Goal: Book appointment/travel/reservation

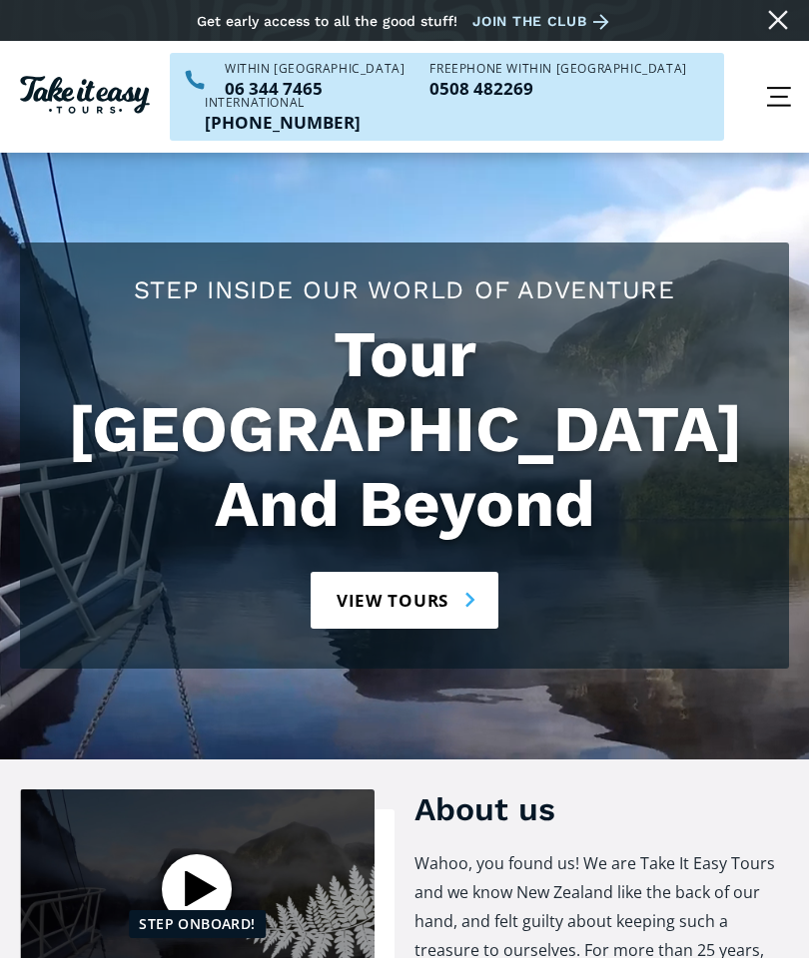
click at [771, 69] on div "menu" at bounding box center [779, 97] width 60 height 60
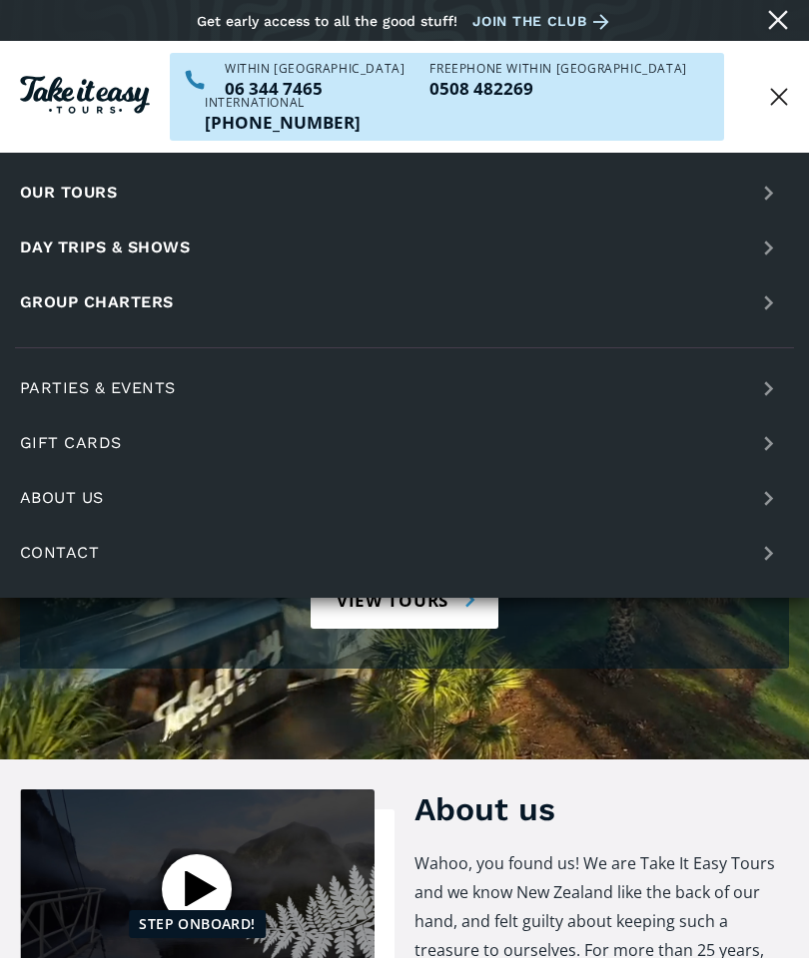
click at [65, 223] on link "Day trips & shows" at bounding box center [404, 248] width 779 height 50
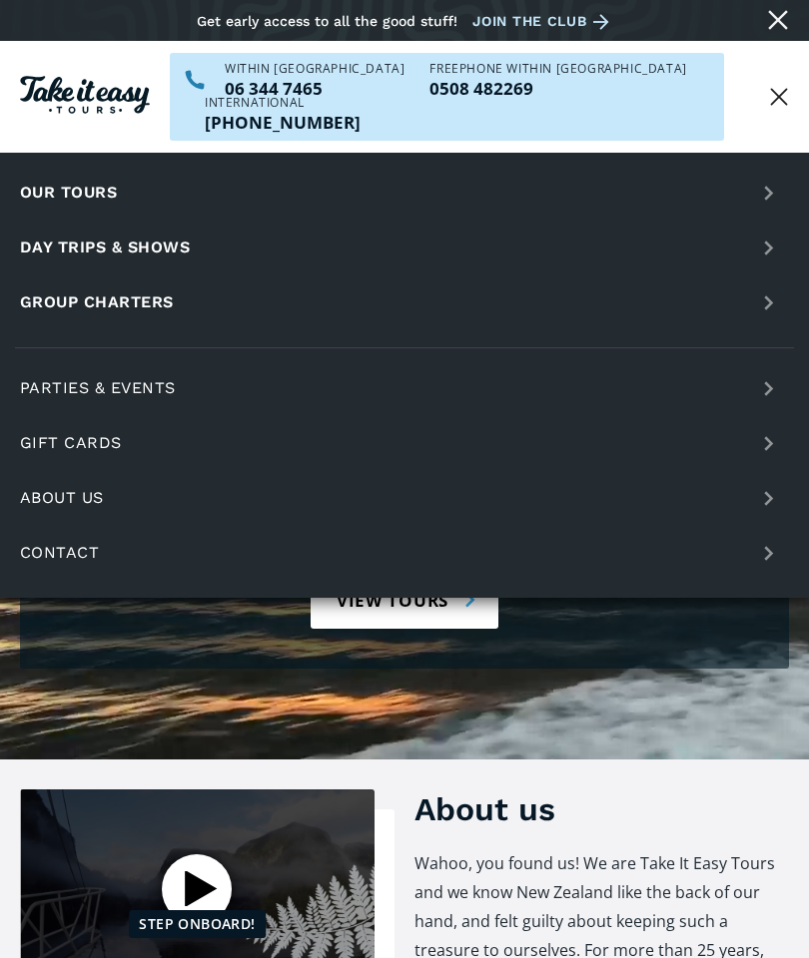
click at [44, 223] on link "Day trips & shows" at bounding box center [404, 248] width 779 height 50
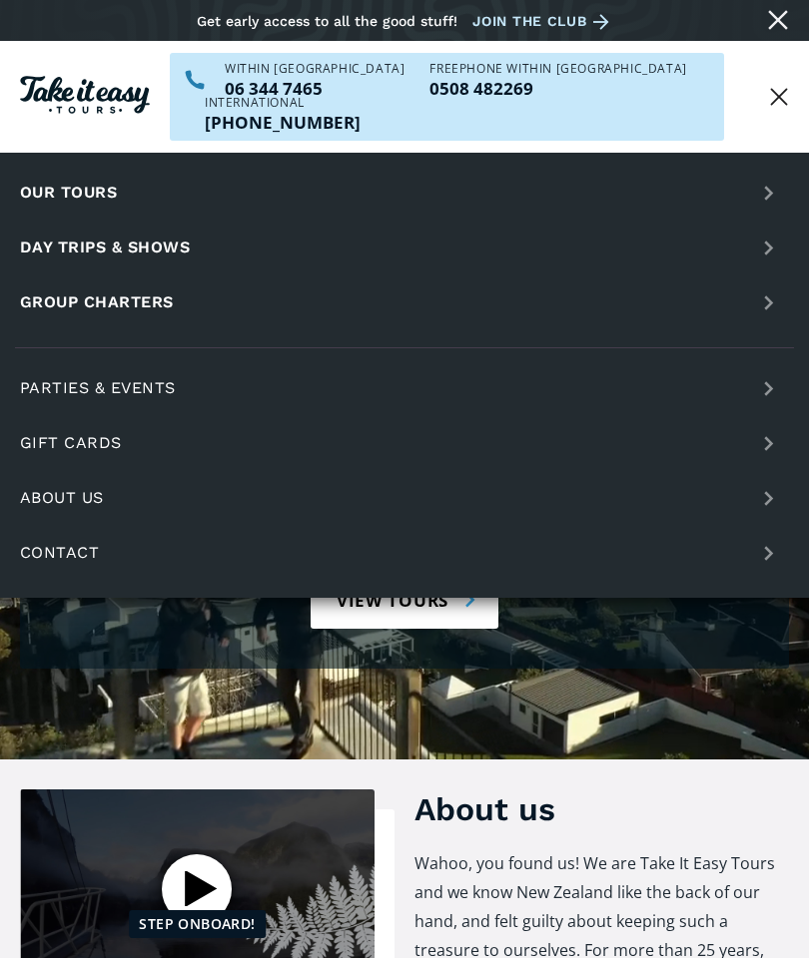
click at [67, 223] on link "Day trips & shows" at bounding box center [404, 248] width 779 height 50
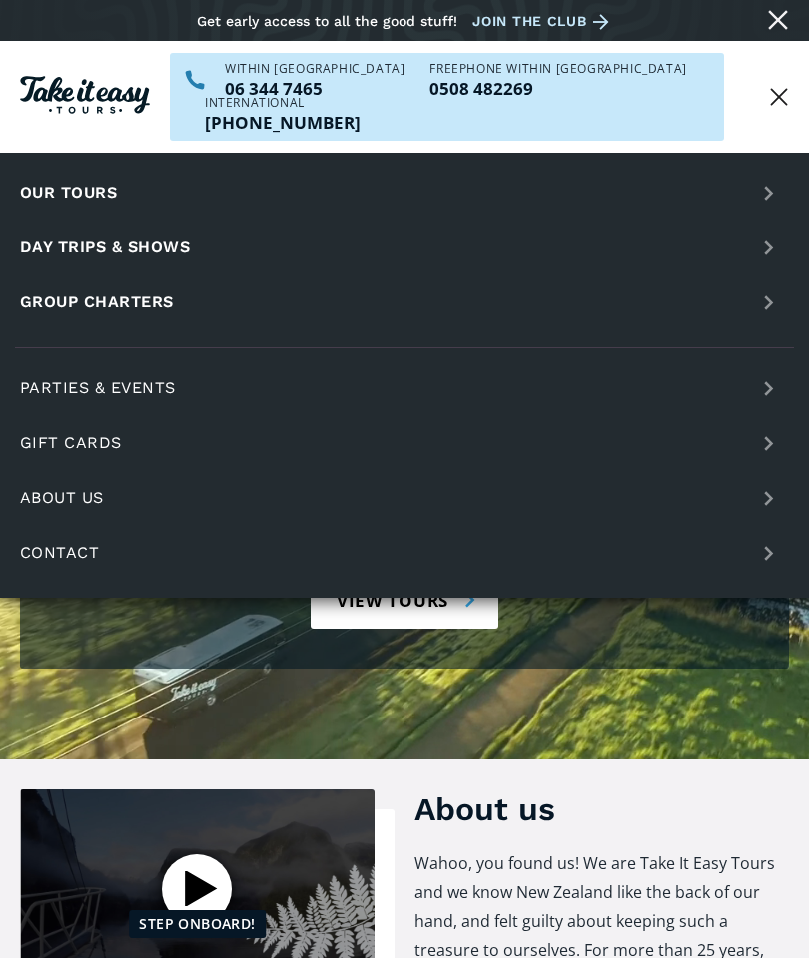
click at [57, 363] on link "Parties & events" at bounding box center [404, 388] width 779 height 50
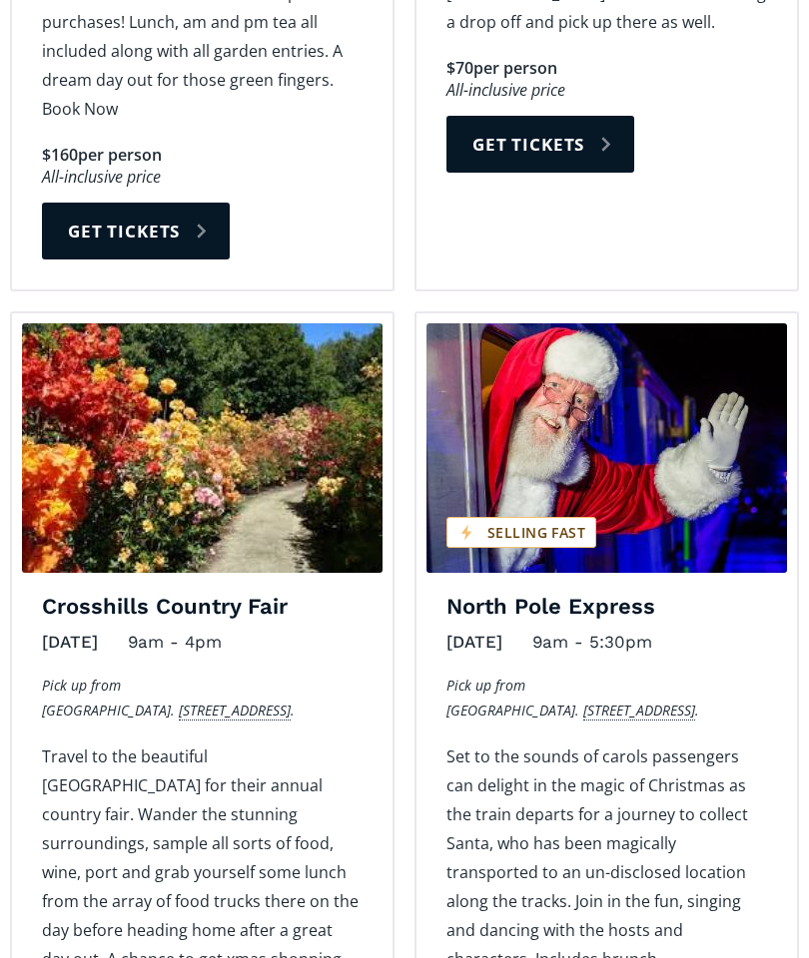
scroll to position [3497, 0]
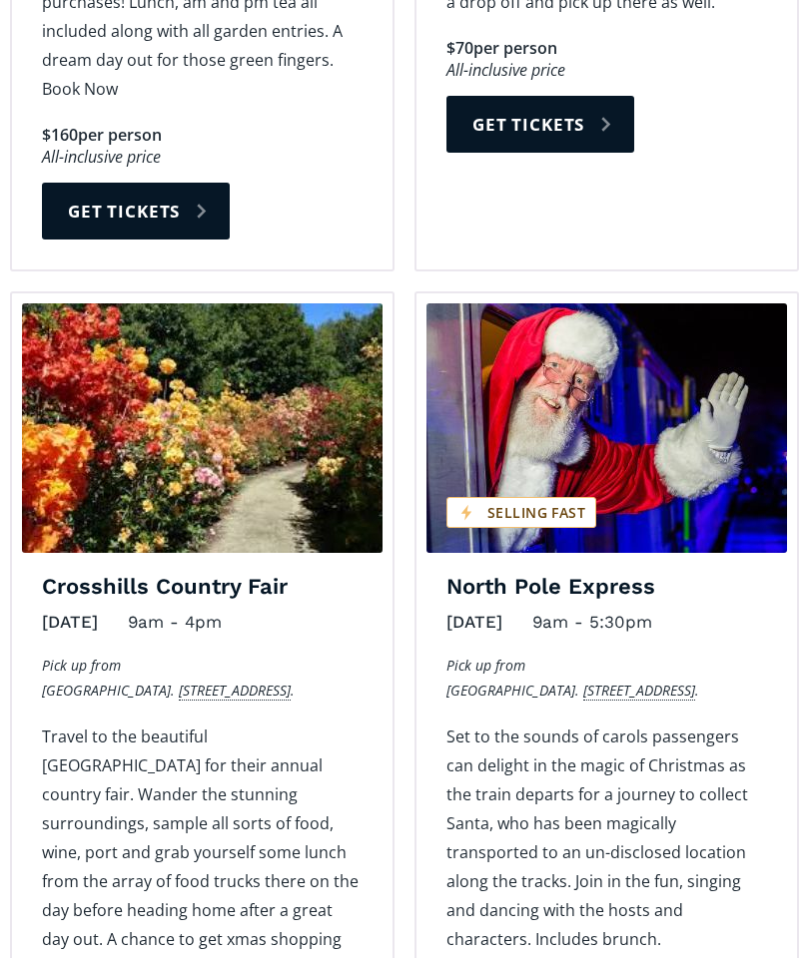
click at [542, 304] on img "Day trips and shows on sale" at bounding box center [606, 429] width 360 height 250
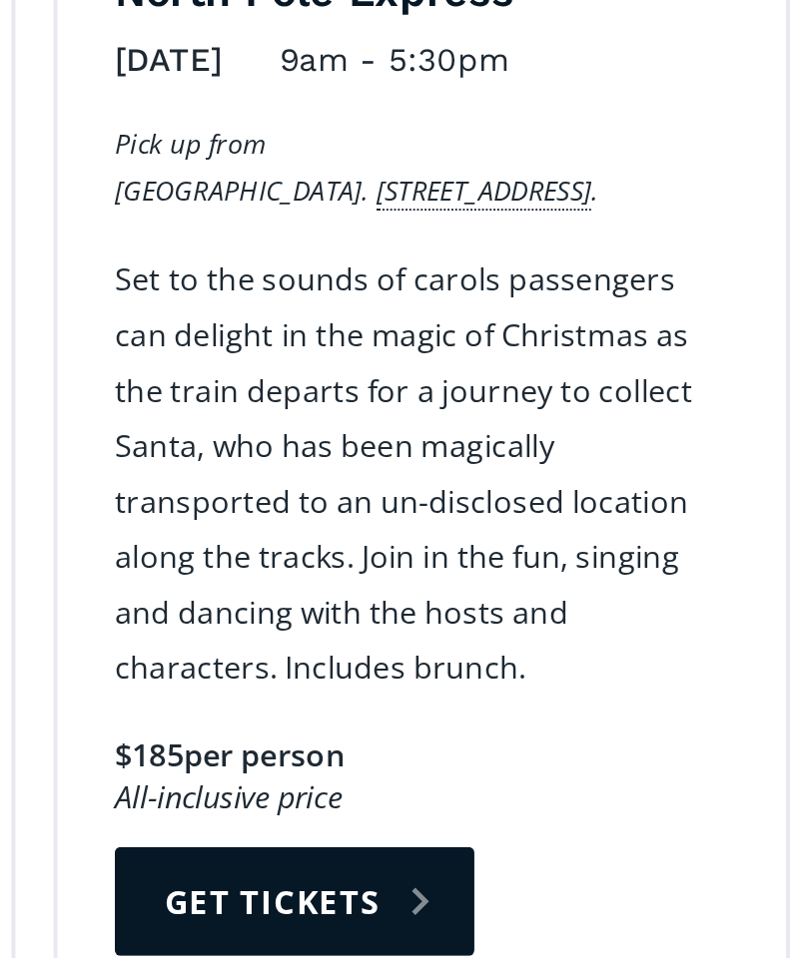
scroll to position [3671, 0]
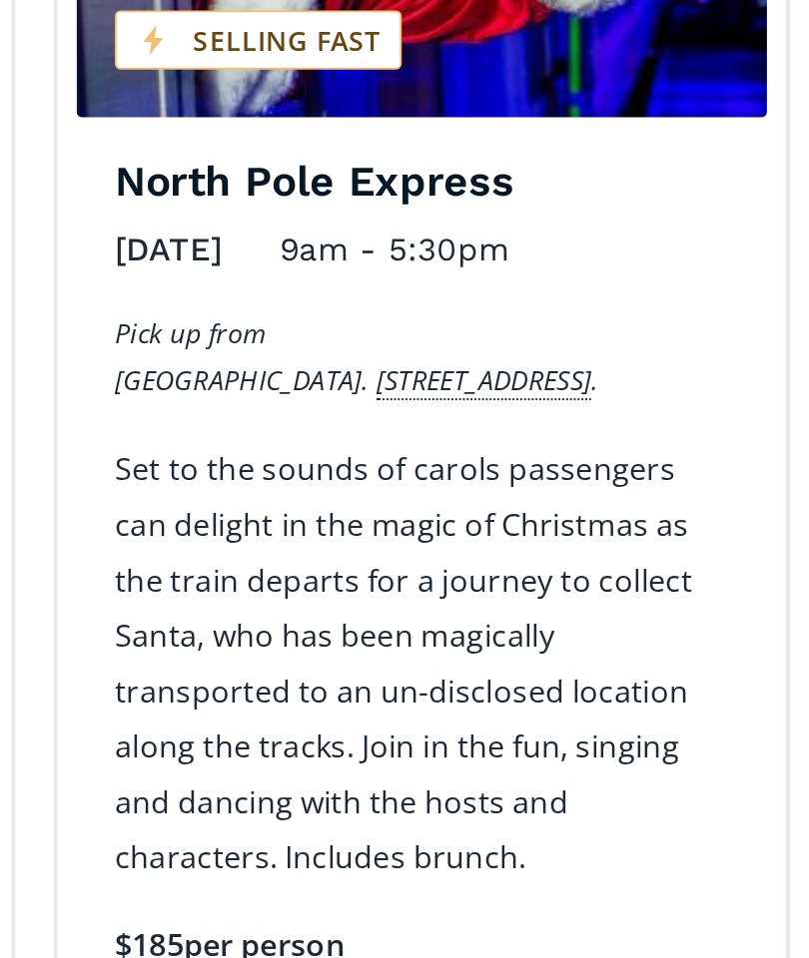
click at [446, 859] on link "Get tickets" at bounding box center [540, 887] width 188 height 57
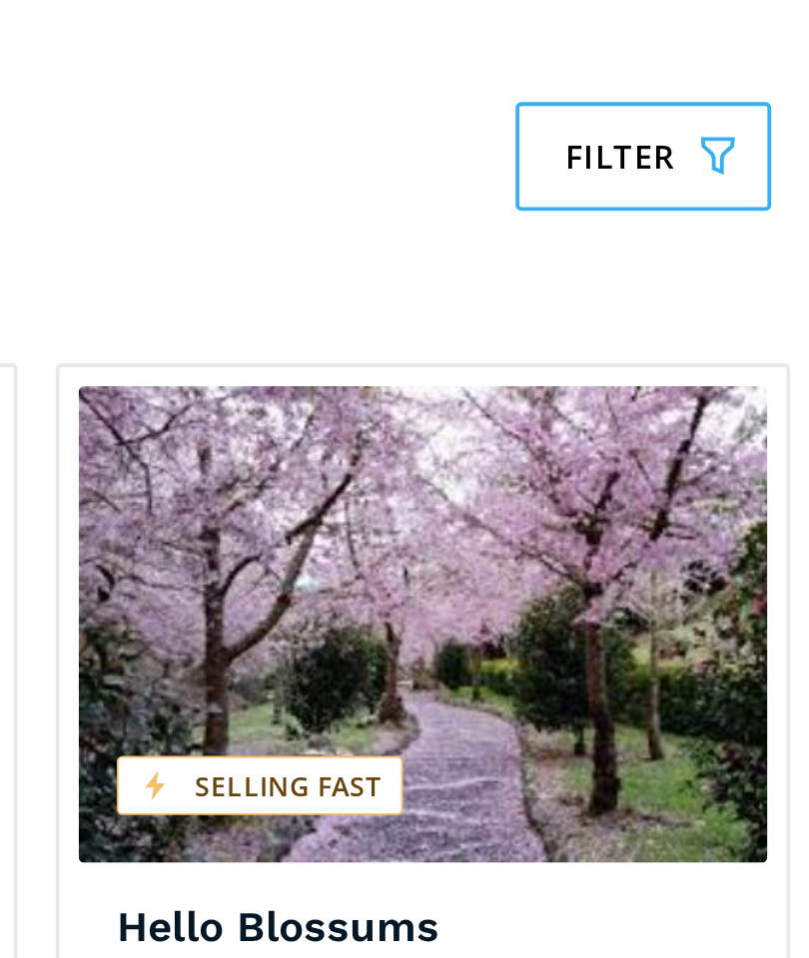
scroll to position [988, 0]
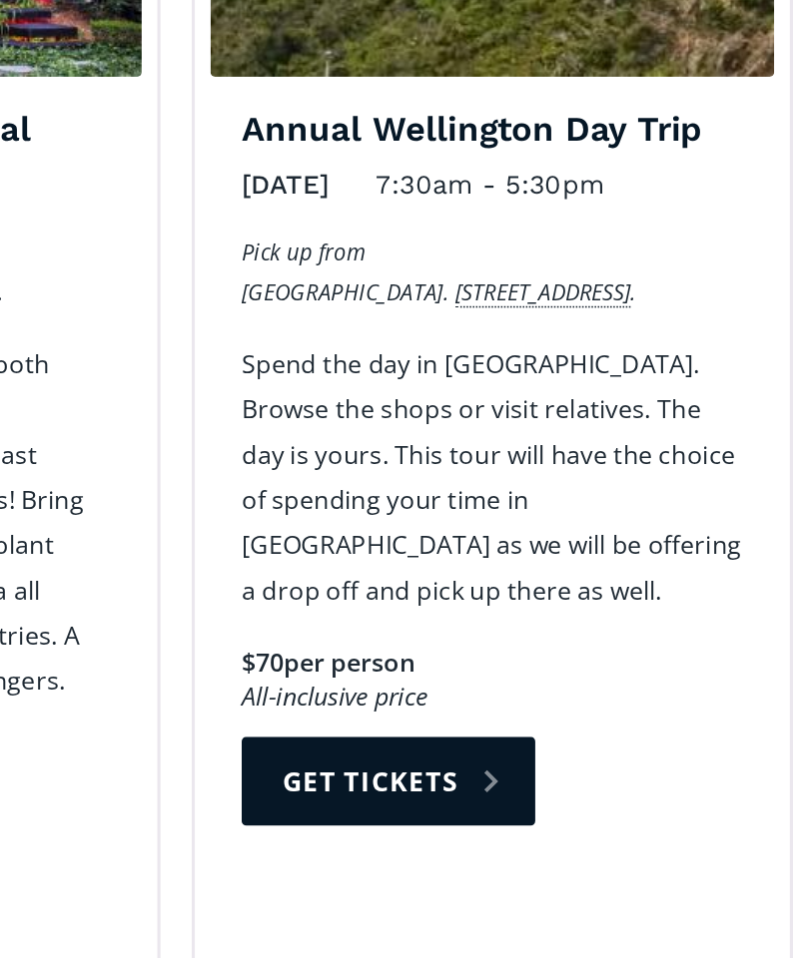
scroll to position [2867, 0]
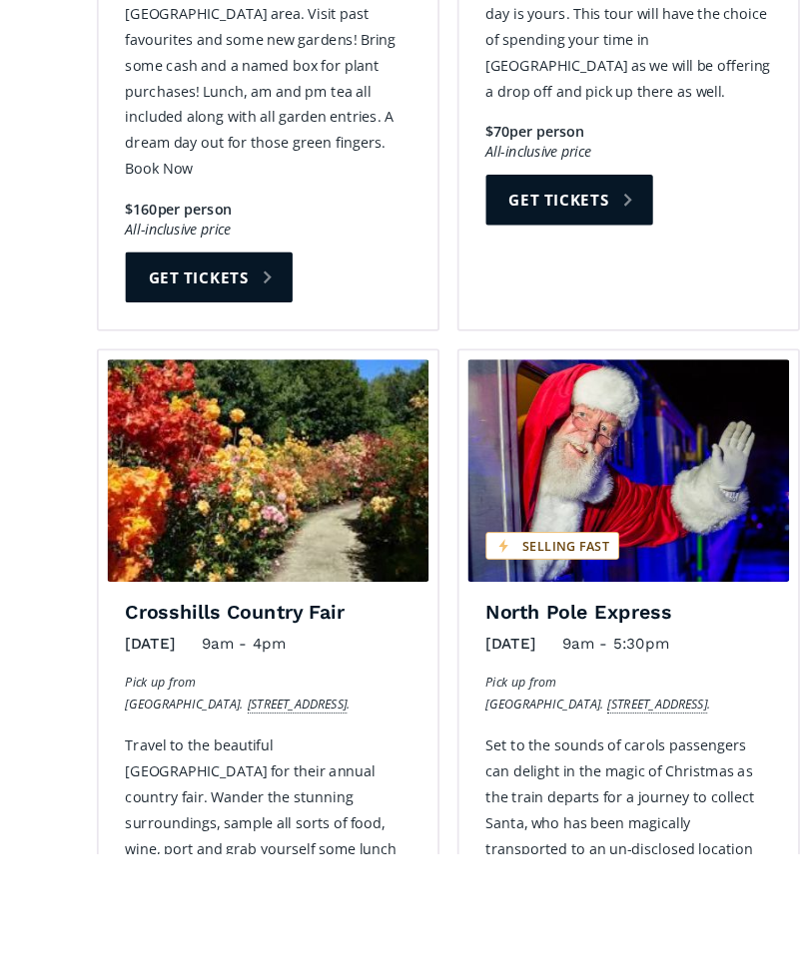
scroll to position [3603, 0]
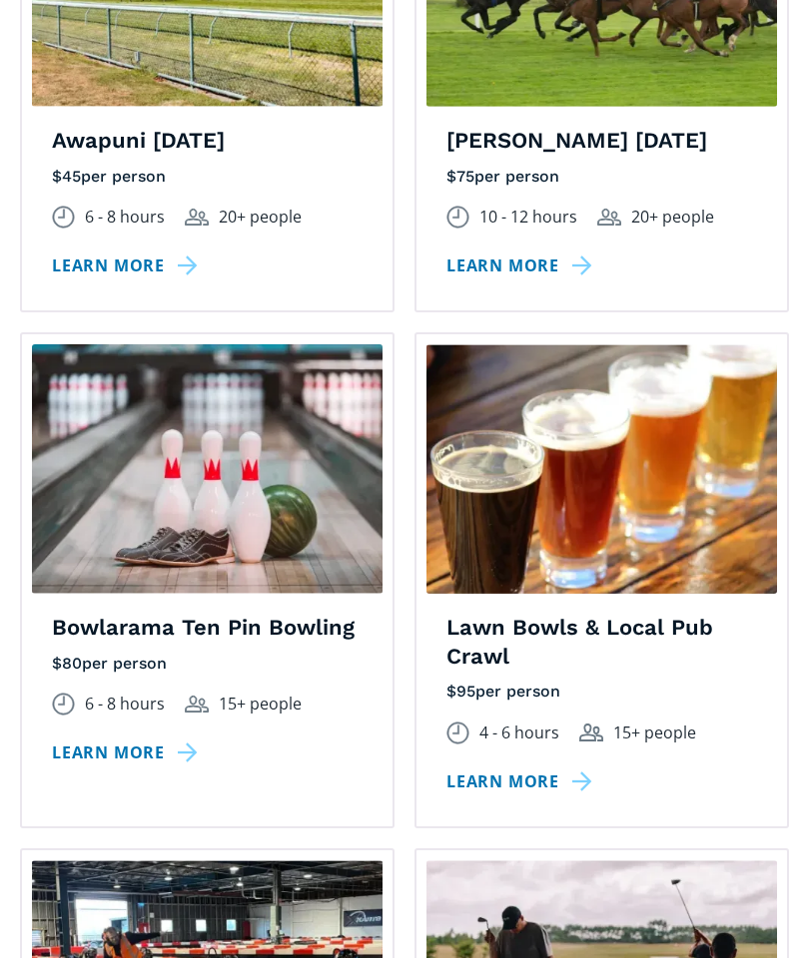
scroll to position [1700, 0]
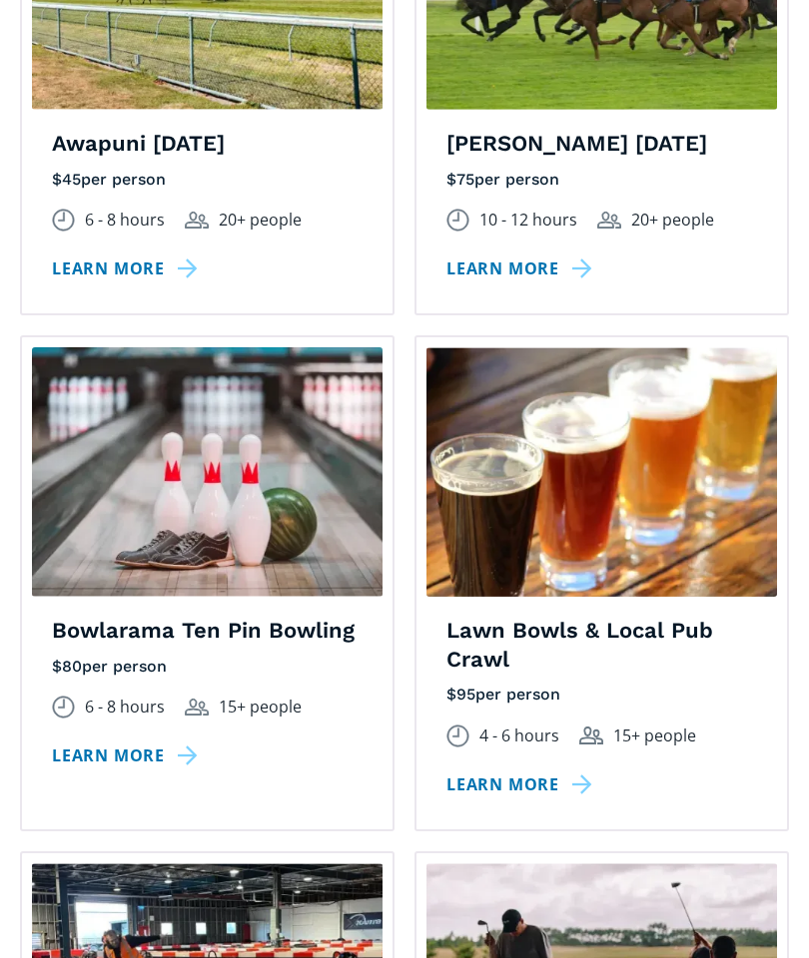
click at [122, 389] on img at bounding box center [207, 473] width 350 height 250
click at [102, 742] on link "Learn more" at bounding box center [128, 756] width 153 height 29
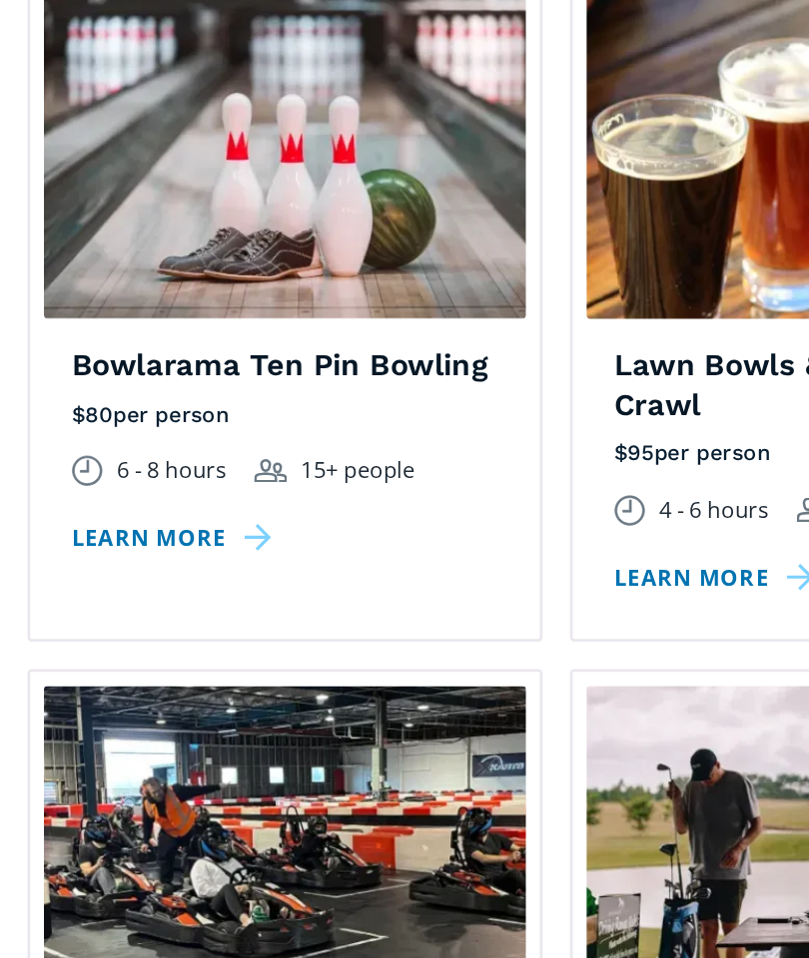
scroll to position [1881, 0]
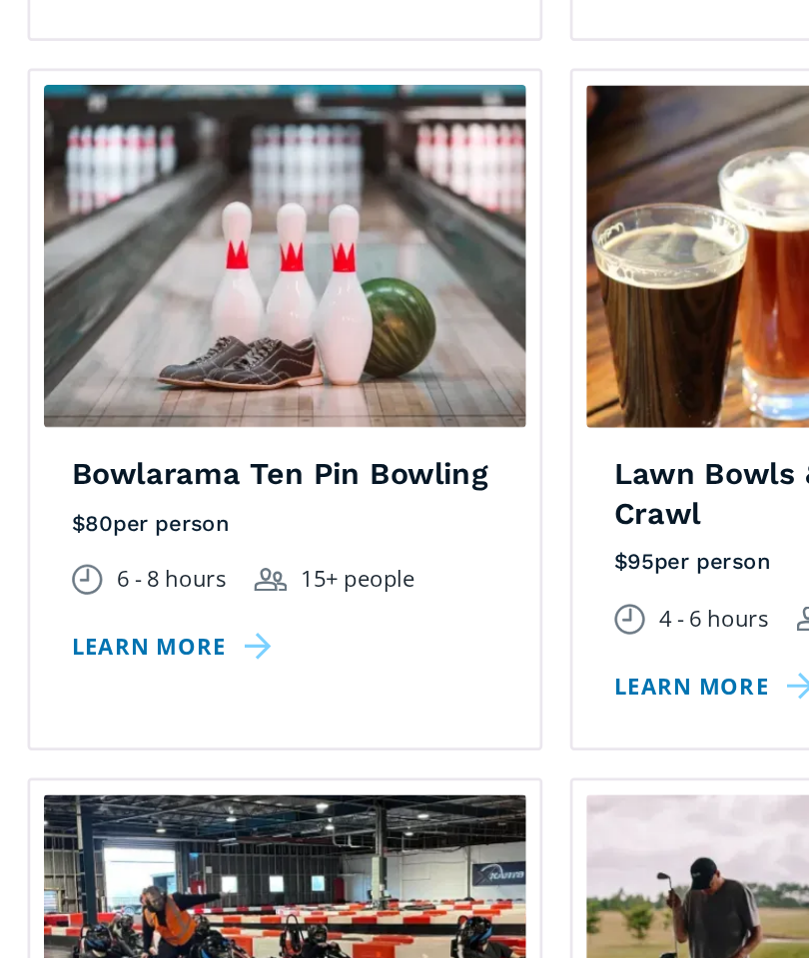
click at [94, 562] on link "Learn more" at bounding box center [128, 576] width 153 height 29
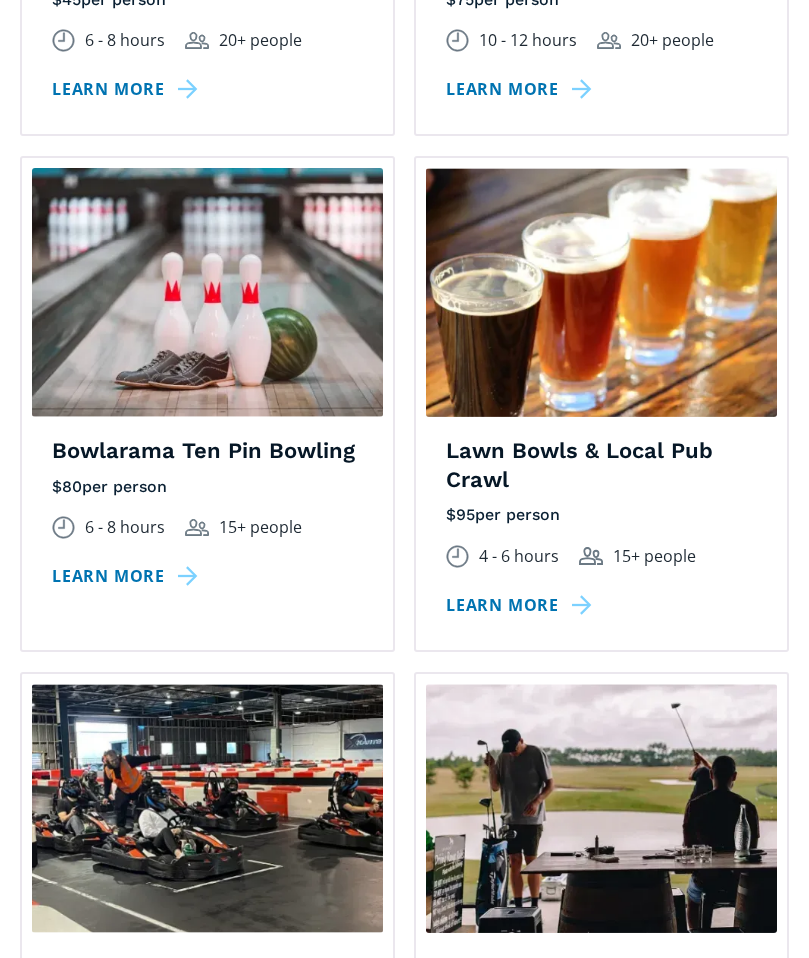
scroll to position [1902, 0]
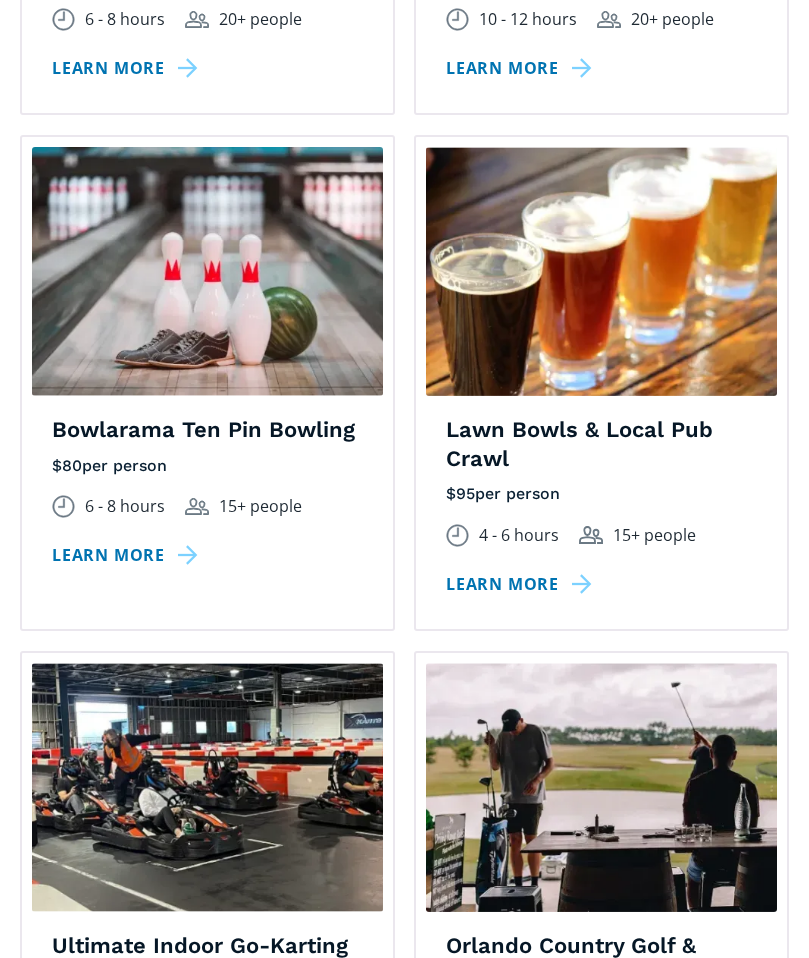
click at [106, 541] on link "Learn more" at bounding box center [128, 555] width 153 height 29
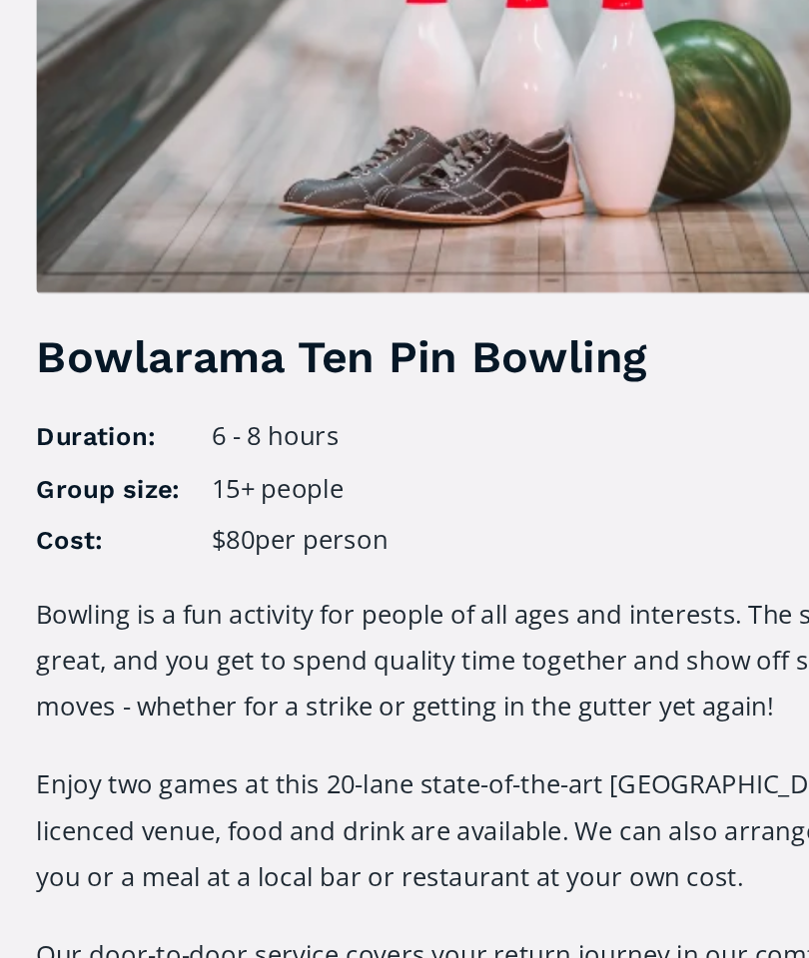
scroll to position [92, 0]
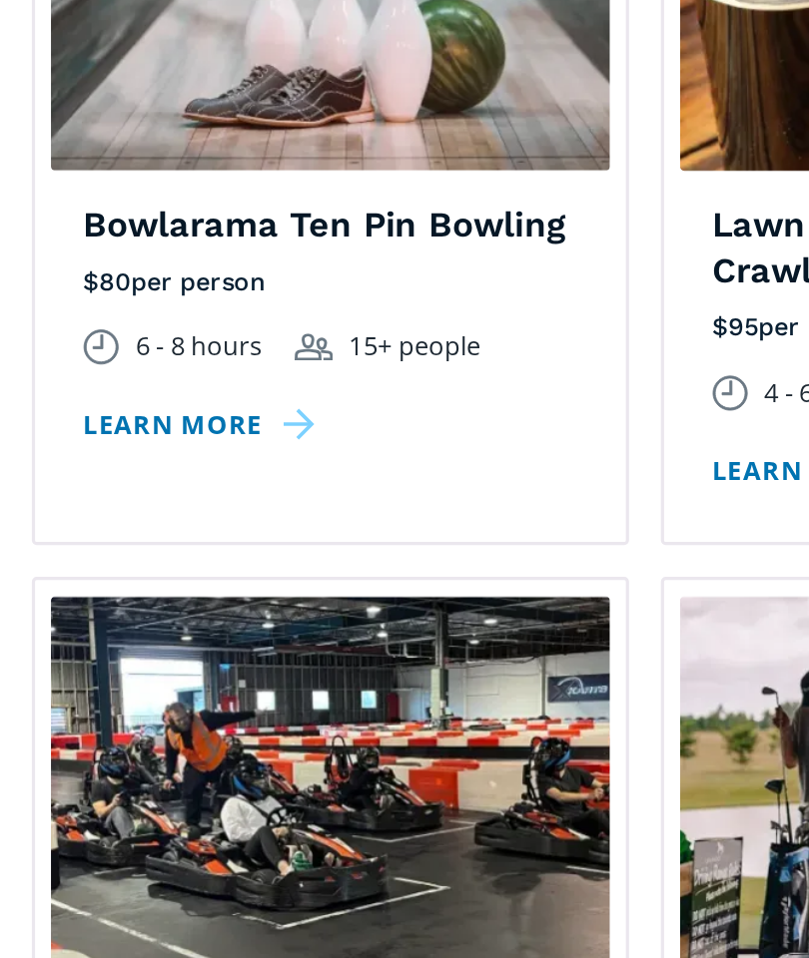
click at [95, 492] on link "Learn more" at bounding box center [128, 506] width 153 height 29
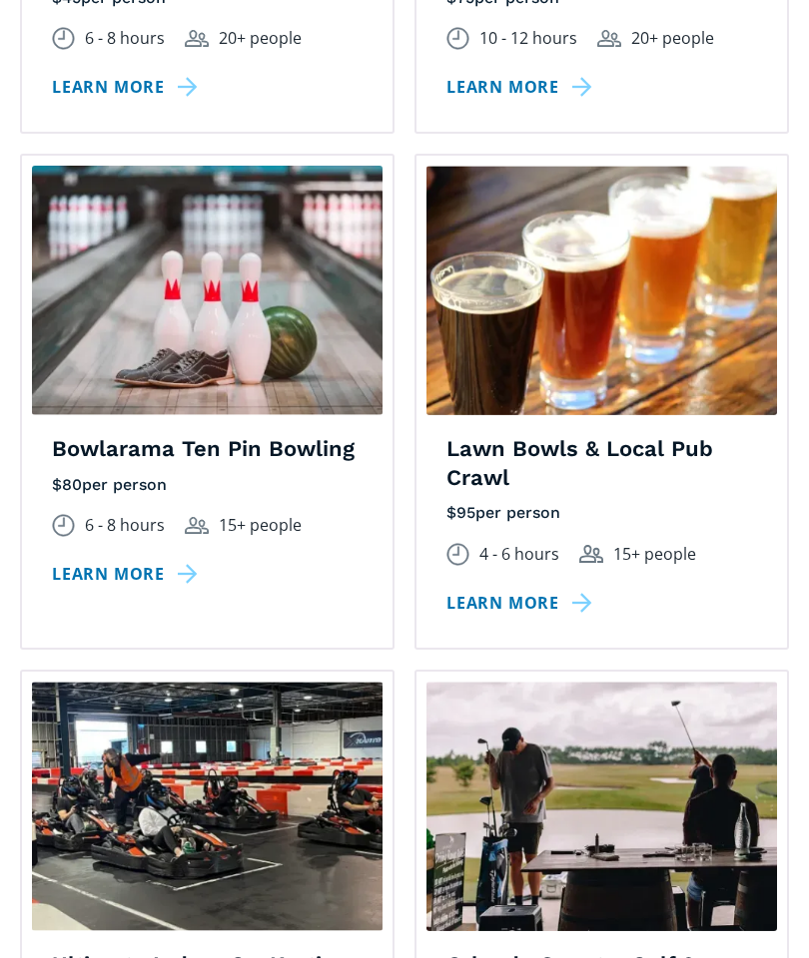
scroll to position [1866, 0]
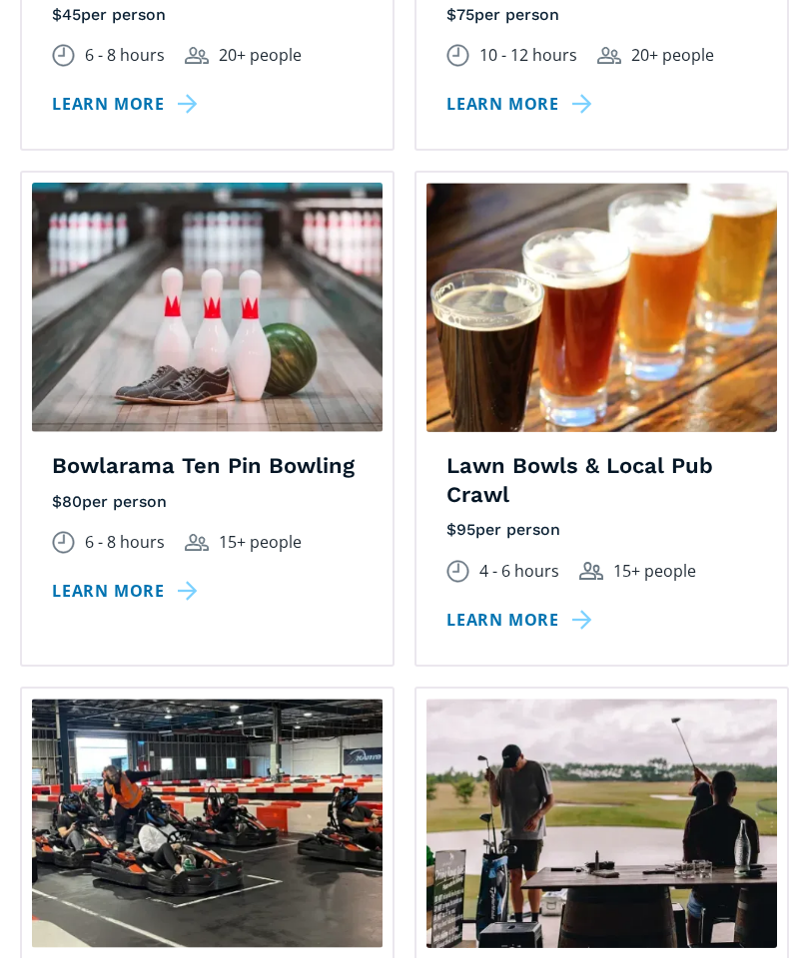
click at [94, 577] on link "Learn more" at bounding box center [128, 591] width 153 height 29
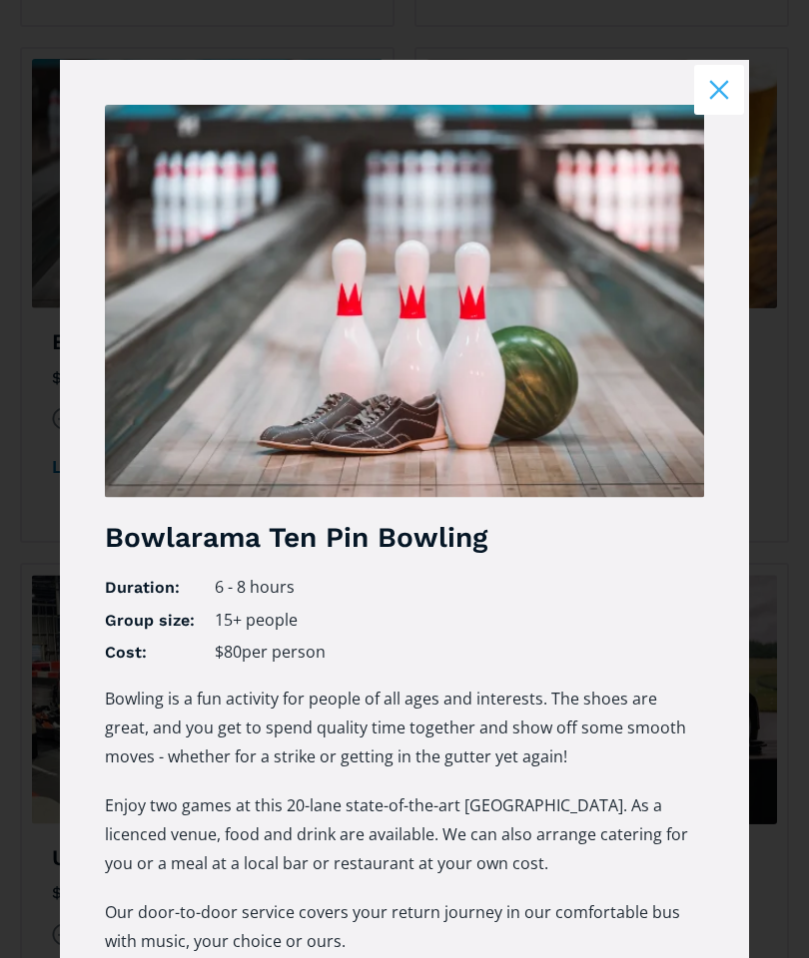
scroll to position [0, 0]
click at [715, 80] on button "Close modal" at bounding box center [719, 90] width 50 height 50
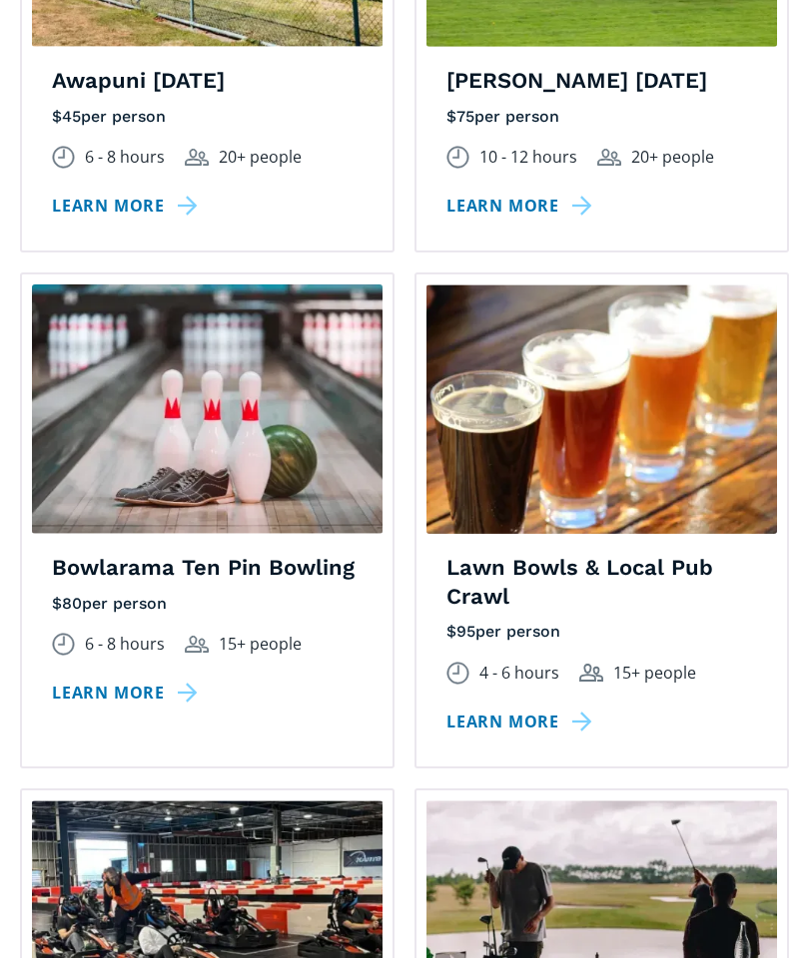
scroll to position [1765, 0]
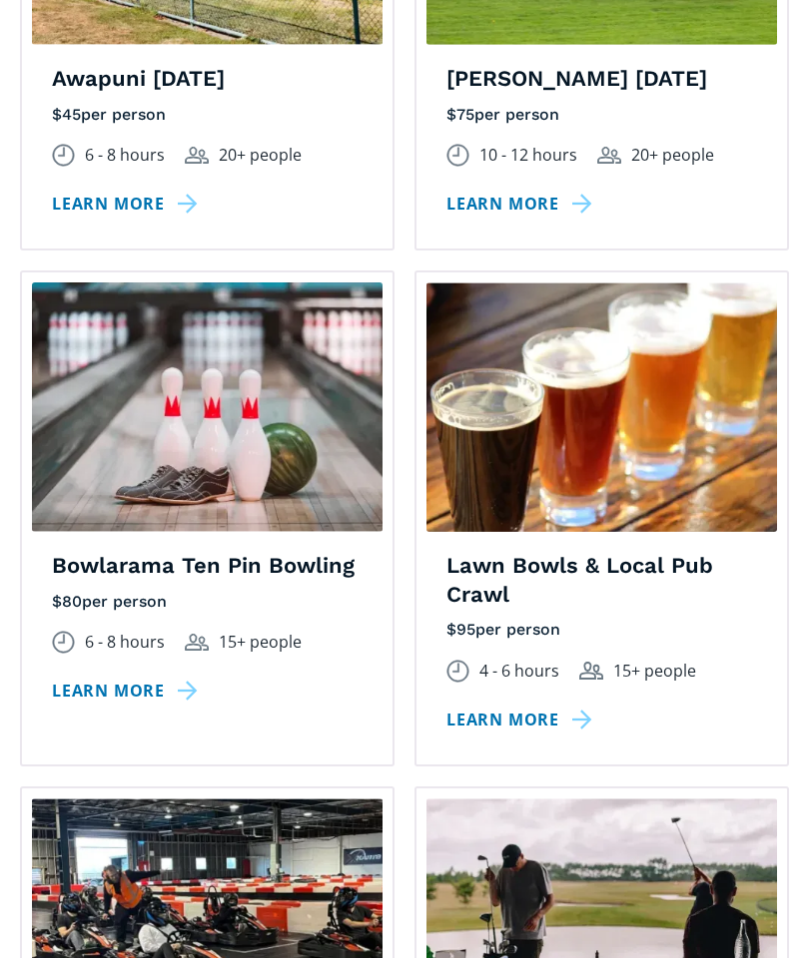
click at [127, 296] on img at bounding box center [207, 408] width 350 height 250
click at [92, 677] on link "Learn more" at bounding box center [128, 691] width 153 height 29
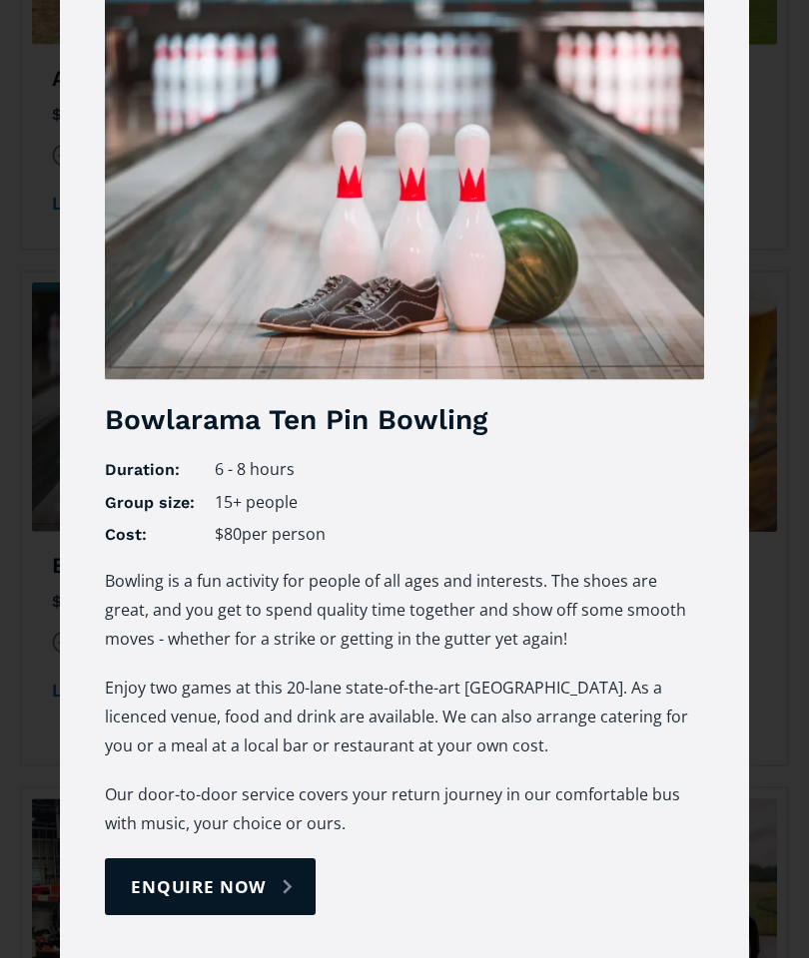
scroll to position [117, 0]
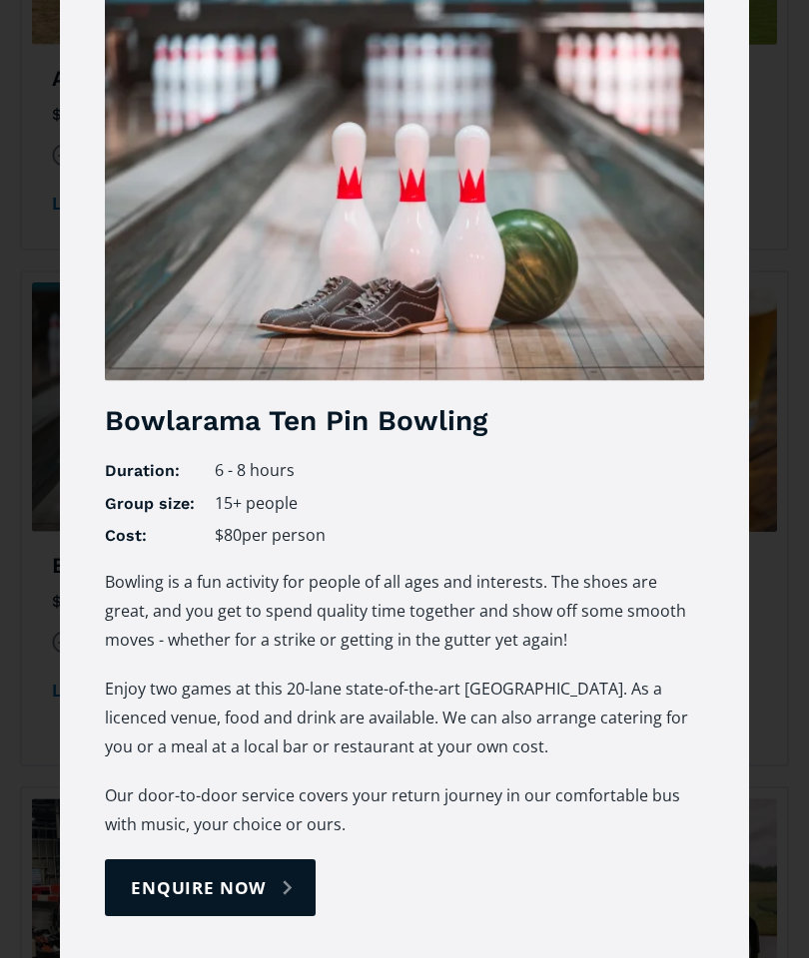
click at [172, 870] on link "enquire now" at bounding box center [210, 887] width 211 height 57
select select "Bowlarama Ten Pin Bowling"
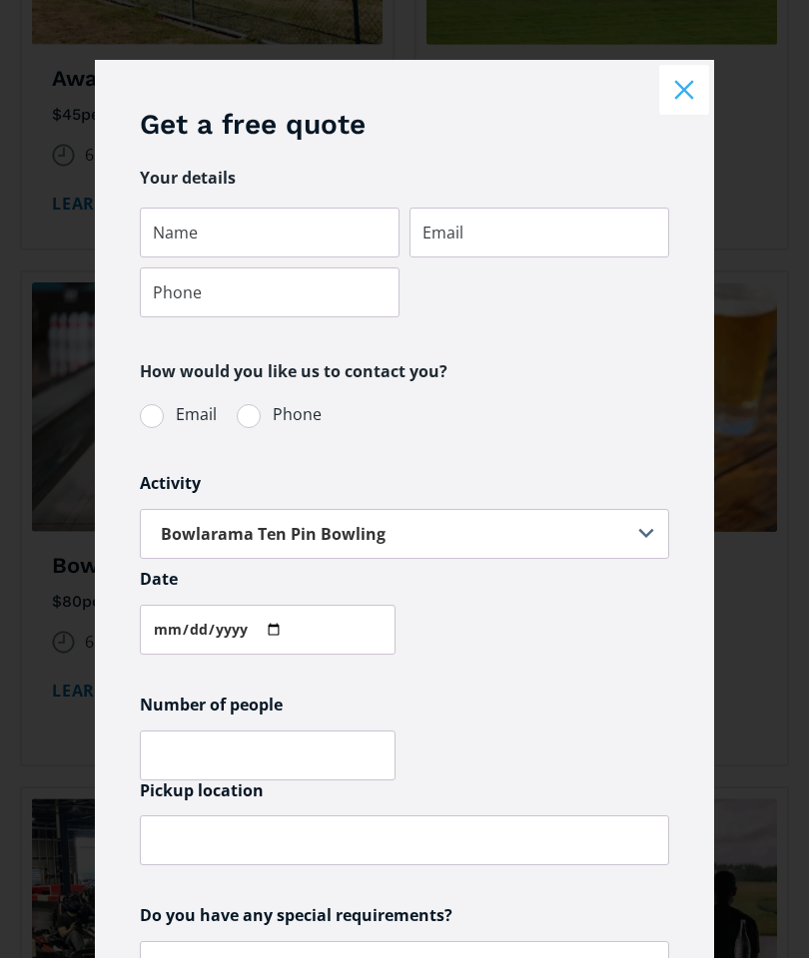
click at [674, 87] on button "Close modal" at bounding box center [684, 90] width 50 height 50
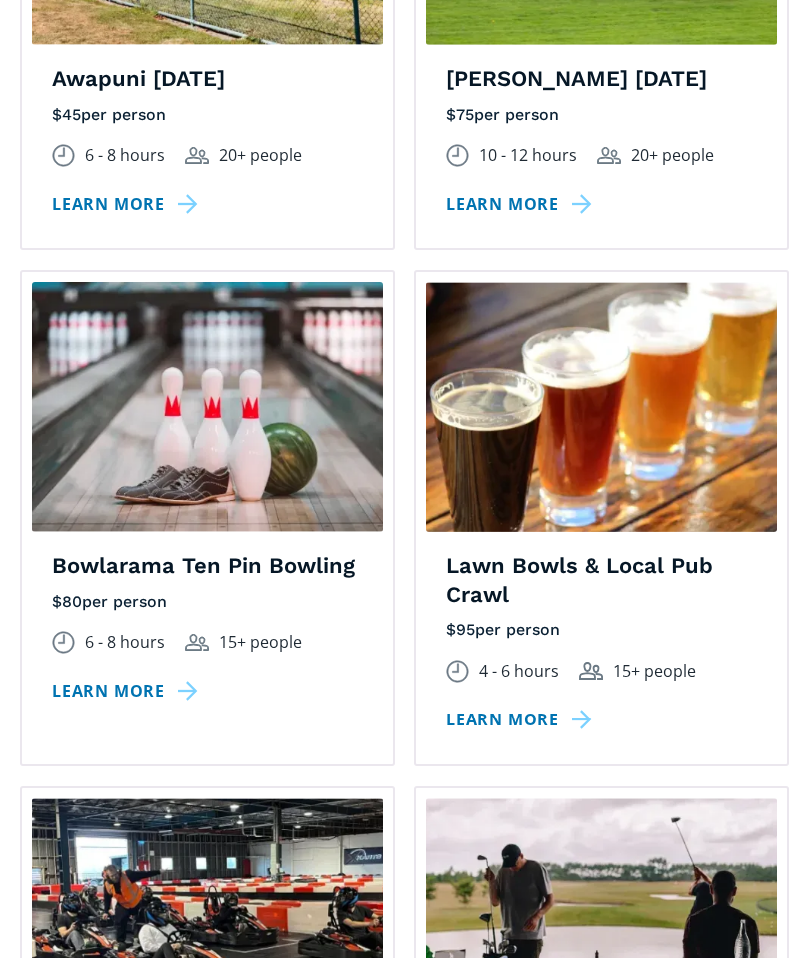
scroll to position [1766, 0]
click at [100, 677] on link "Learn more" at bounding box center [128, 691] width 153 height 29
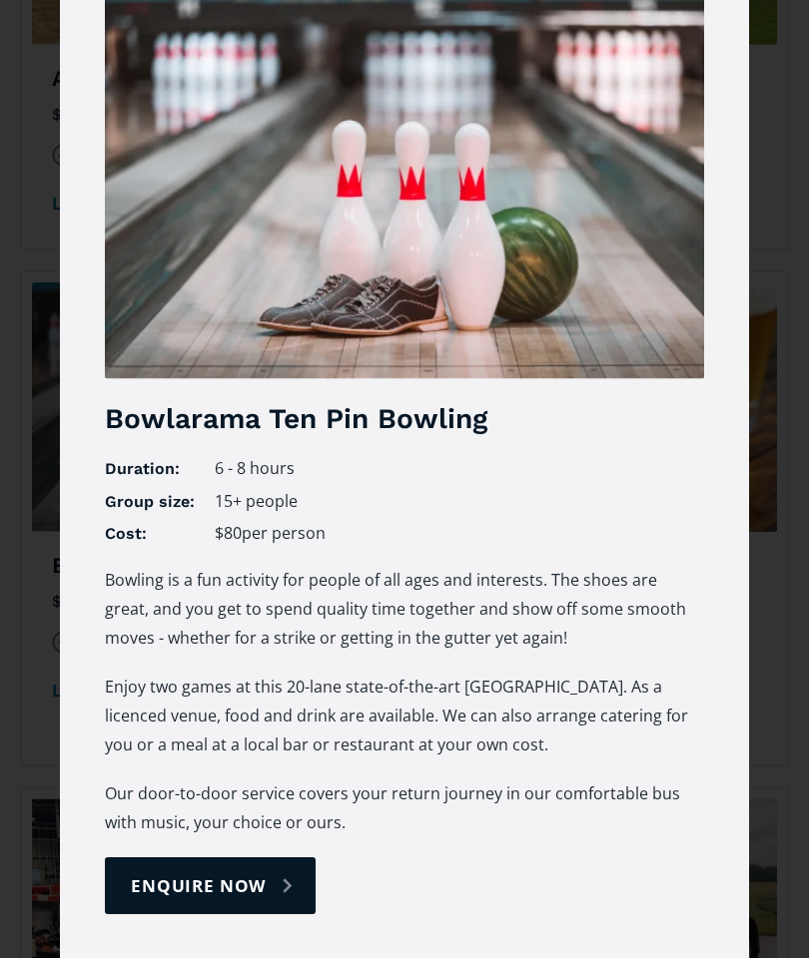
scroll to position [117, 0]
